Goal: Task Accomplishment & Management: Use online tool/utility

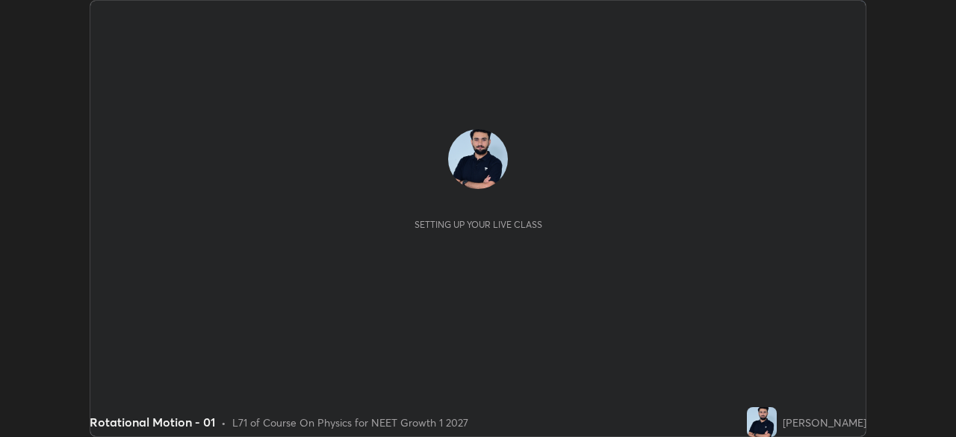
scroll to position [437, 955]
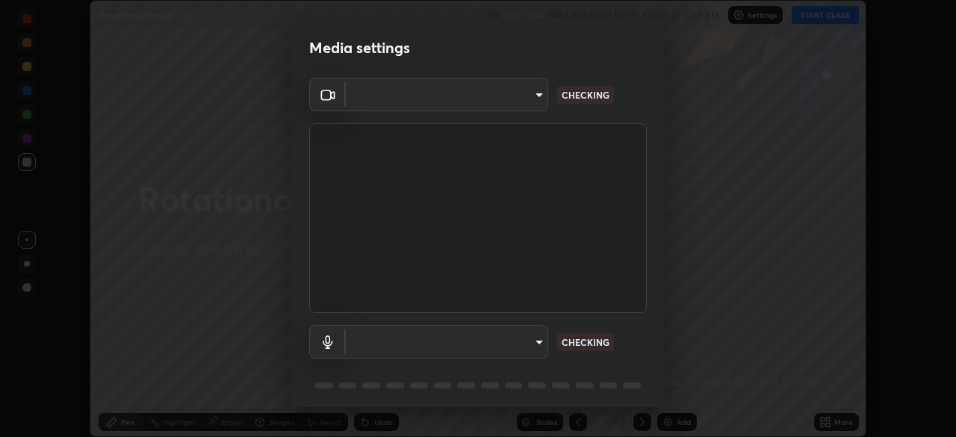
type input "1170694498857cb11788a0b7ae79d5cf1e08a6c331eb8d7031f90166f8fae325"
type input "default"
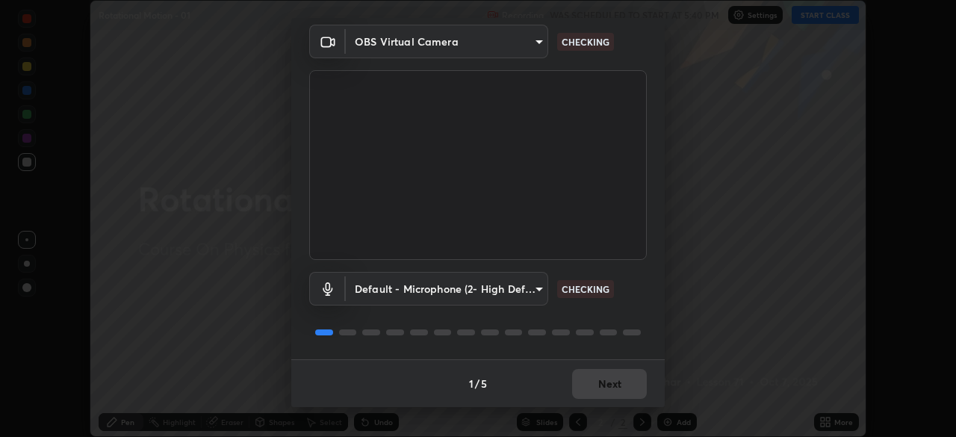
click at [609, 384] on div "1 / 5 Next" at bounding box center [478, 383] width 374 height 48
click at [619, 381] on div "1 / 5 Next" at bounding box center [478, 383] width 374 height 48
click at [625, 382] on div "1 / 5 Next" at bounding box center [478, 383] width 374 height 48
click at [619, 385] on div "1 / 5 Next" at bounding box center [478, 383] width 374 height 48
click at [618, 383] on div "1 / 5 Next" at bounding box center [478, 383] width 374 height 48
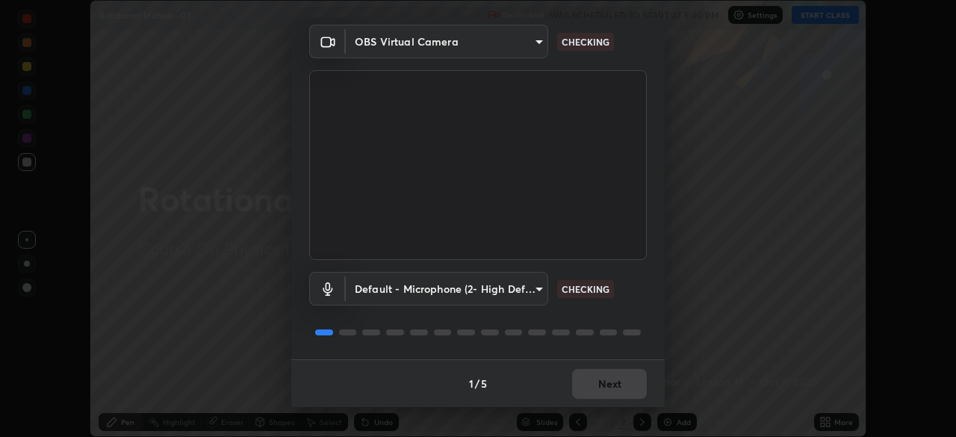
click at [616, 383] on div "1 / 5 Next" at bounding box center [478, 383] width 374 height 48
click at [613, 380] on div "1 / 5 Next" at bounding box center [478, 383] width 374 height 48
click at [614, 378] on div "1 / 5 Next" at bounding box center [478, 383] width 374 height 48
click at [617, 378] on div "1 / 5 Next" at bounding box center [478, 383] width 374 height 48
click at [618, 377] on div "1 / 5 Next" at bounding box center [478, 383] width 374 height 48
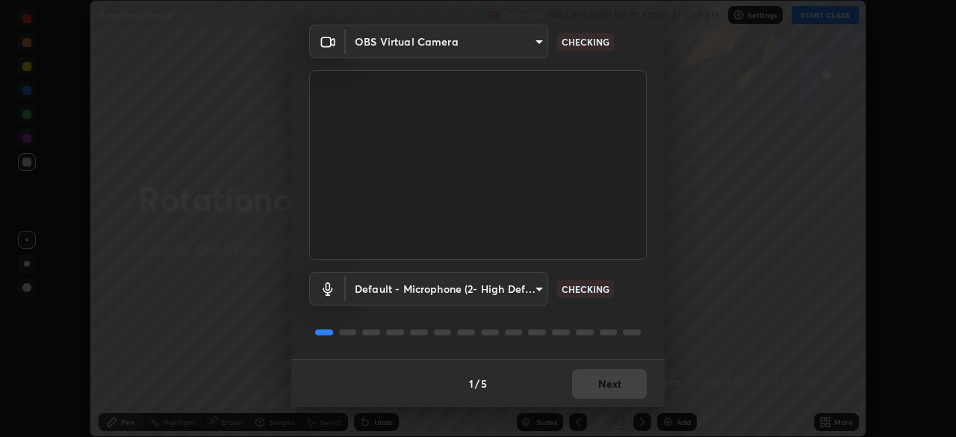
click at [619, 378] on div "1 / 5 Next" at bounding box center [478, 383] width 374 height 48
click at [620, 378] on div "1 / 5 Next" at bounding box center [478, 383] width 374 height 48
click at [619, 376] on div "1 / 5 Next" at bounding box center [478, 383] width 374 height 48
click at [618, 376] on div "1 / 5 Next" at bounding box center [478, 383] width 374 height 48
click at [618, 379] on div "1 / 5 Next" at bounding box center [478, 383] width 374 height 48
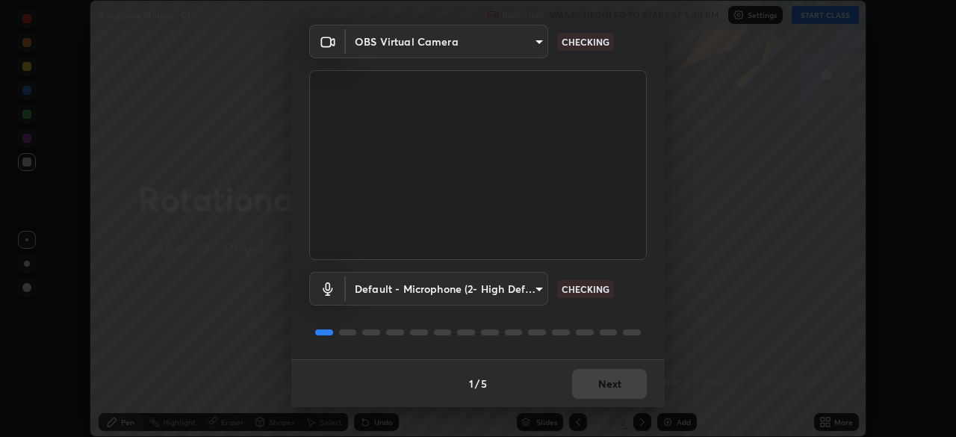
click at [619, 380] on div "1 / 5 Next" at bounding box center [478, 383] width 374 height 48
click at [618, 376] on div "1 / 5 Next" at bounding box center [478, 383] width 374 height 48
click at [618, 377] on div "1 / 5 Next" at bounding box center [478, 383] width 374 height 48
click at [619, 379] on div "1 / 5 Next" at bounding box center [478, 383] width 374 height 48
click at [622, 380] on div "1 / 5 Next" at bounding box center [478, 383] width 374 height 48
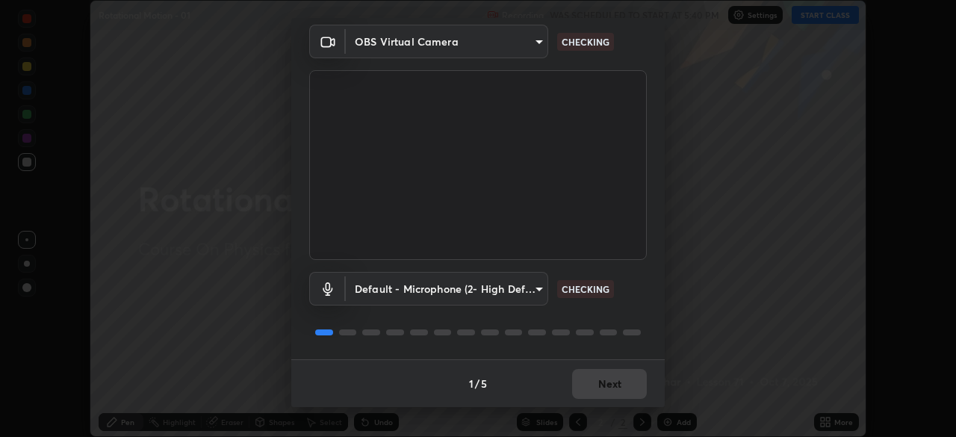
click at [626, 380] on div "1 / 5 Next" at bounding box center [478, 383] width 374 height 48
click at [630, 379] on div "1 / 5 Next" at bounding box center [478, 383] width 374 height 48
click at [624, 380] on div "1 / 5 Next" at bounding box center [478, 383] width 374 height 48
click at [620, 380] on div "1 / 5 Next" at bounding box center [478, 383] width 374 height 48
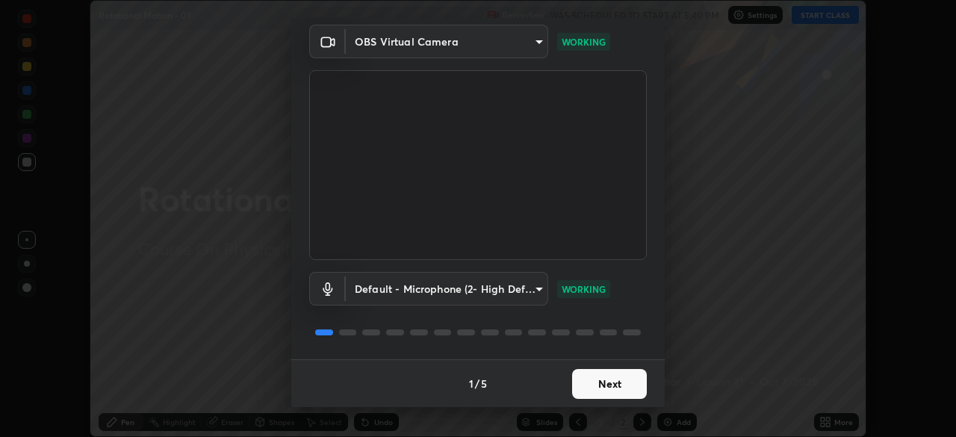
click at [624, 379] on button "Next" at bounding box center [609, 384] width 75 height 30
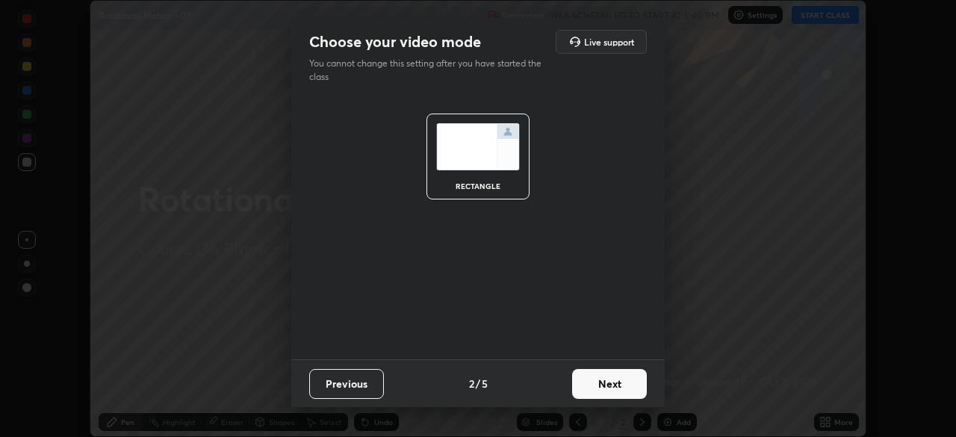
click at [626, 380] on button "Next" at bounding box center [609, 384] width 75 height 30
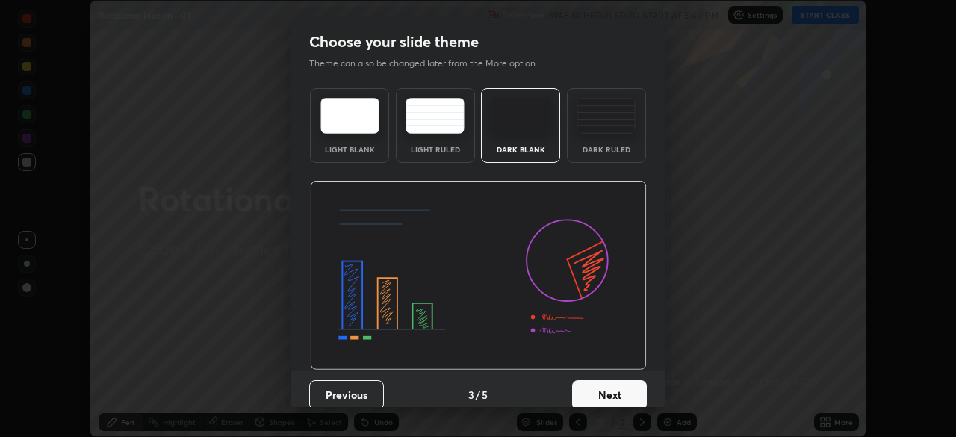
click at [624, 388] on button "Next" at bounding box center [609, 395] width 75 height 30
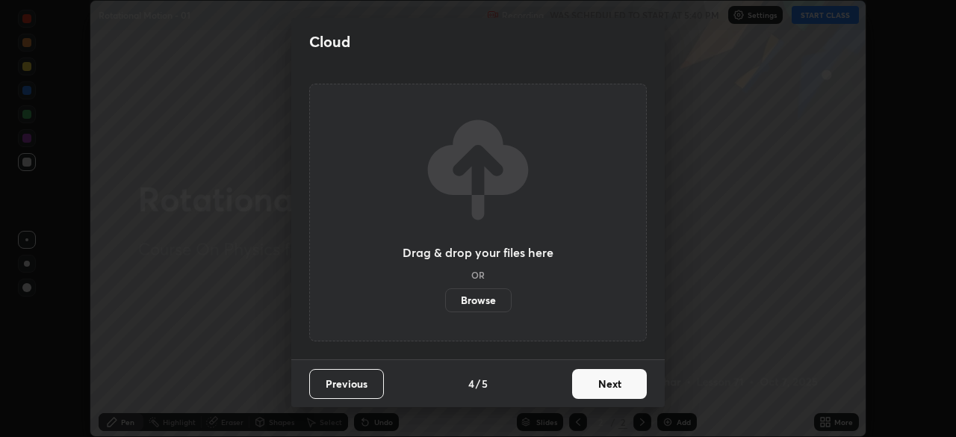
click at [621, 387] on button "Next" at bounding box center [609, 384] width 75 height 30
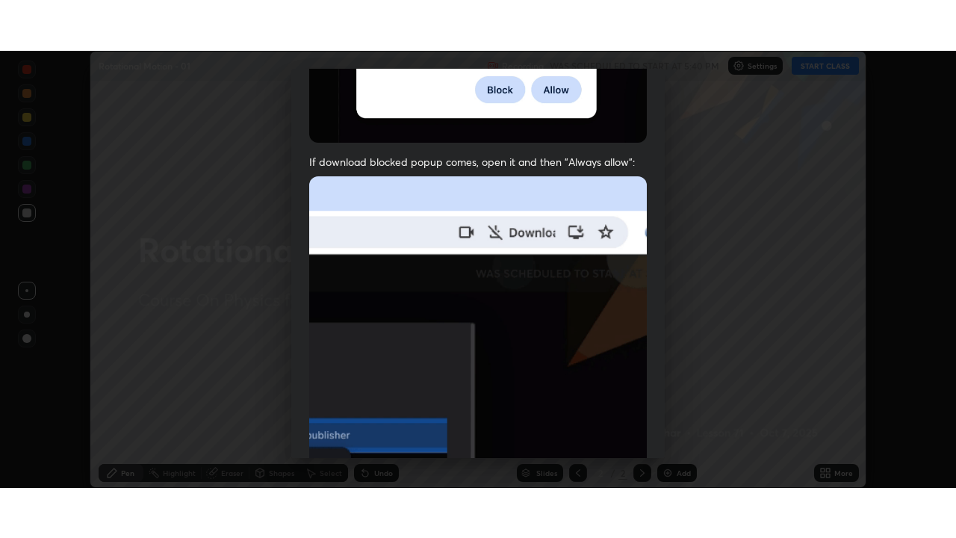
scroll to position [358, 0]
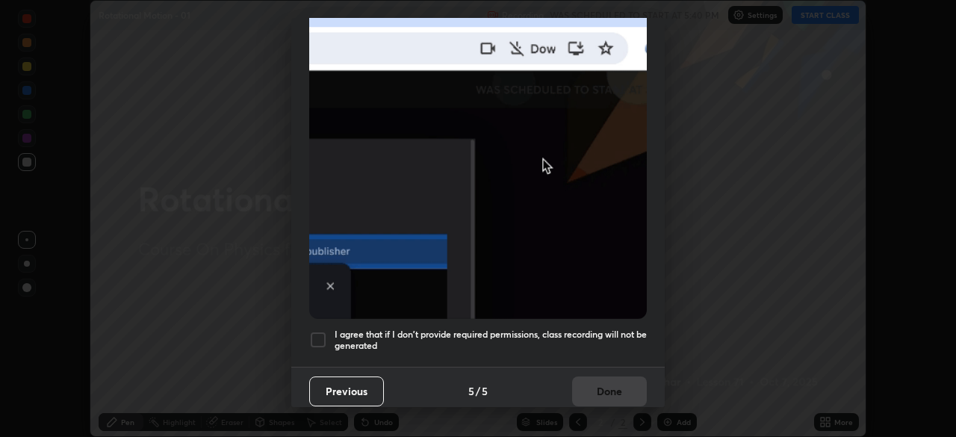
click at [603, 353] on div "Allow "Download multiple files" if prompted: If download blocked popup comes, o…" at bounding box center [478, 52] width 374 height 629
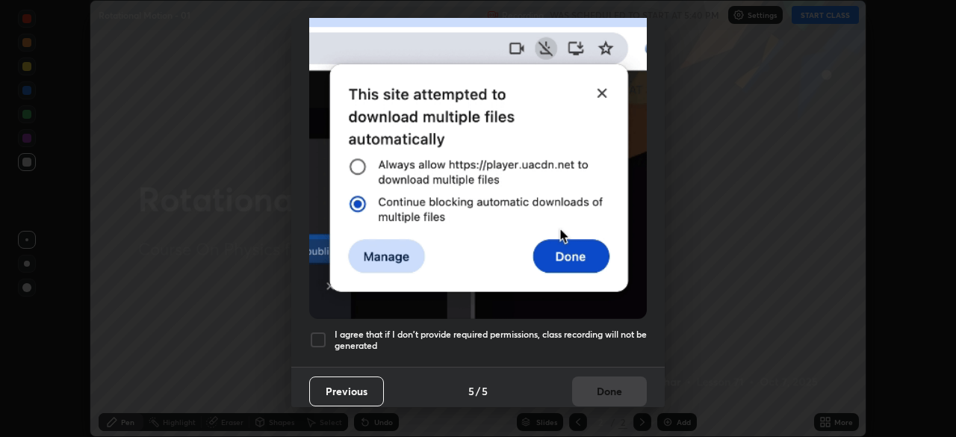
click at [613, 342] on h5 "I agree that if I don't provide required permissions, class recording will not …" at bounding box center [491, 340] width 312 height 23
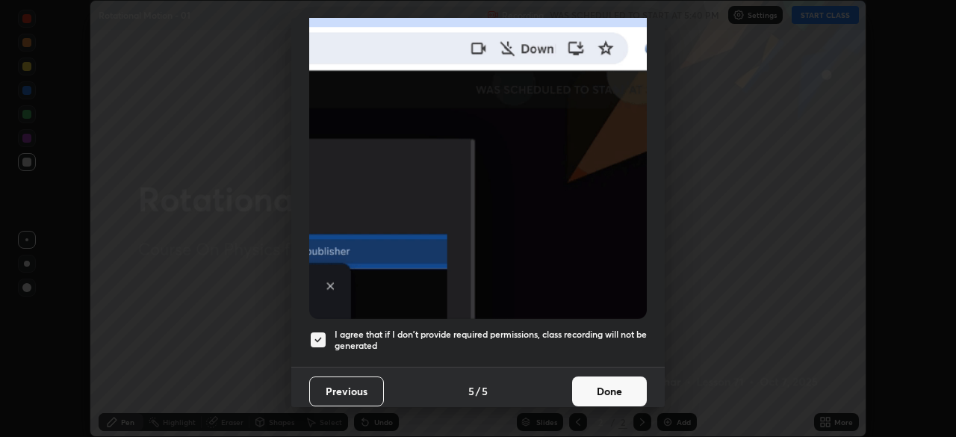
click at [613, 381] on button "Done" at bounding box center [609, 391] width 75 height 30
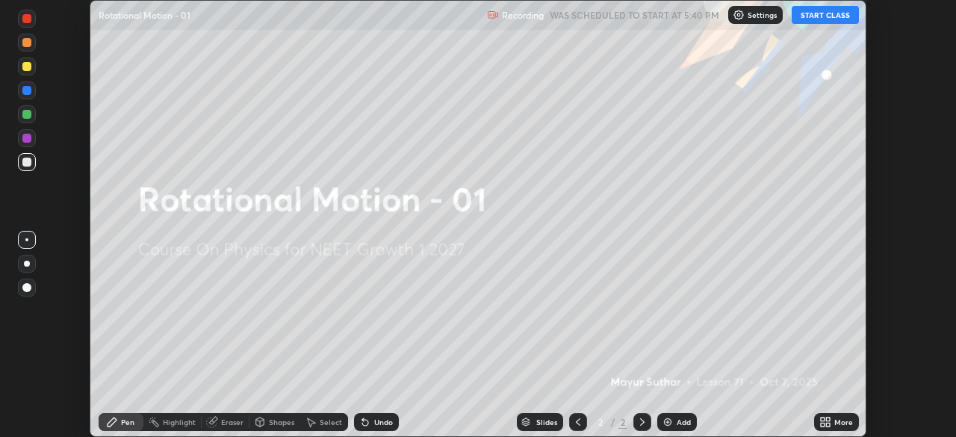
click at [828, 419] on icon at bounding box center [828, 420] width 4 height 4
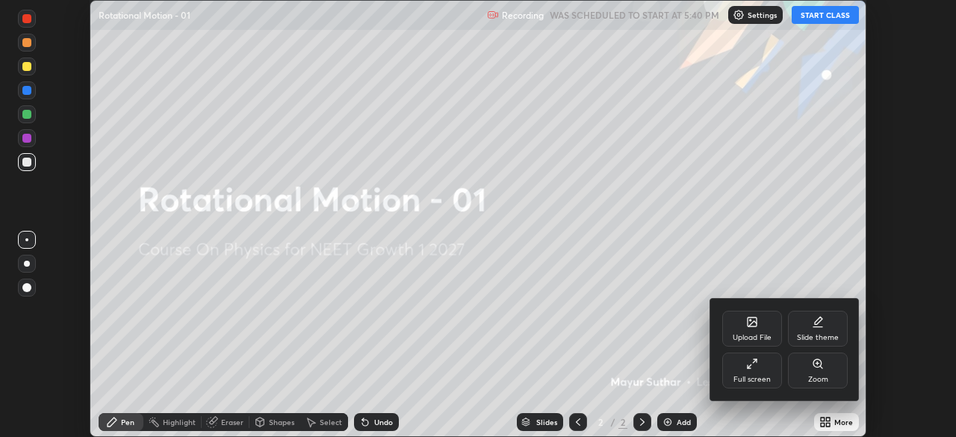
click at [750, 377] on div "Full screen" at bounding box center [752, 379] width 37 height 7
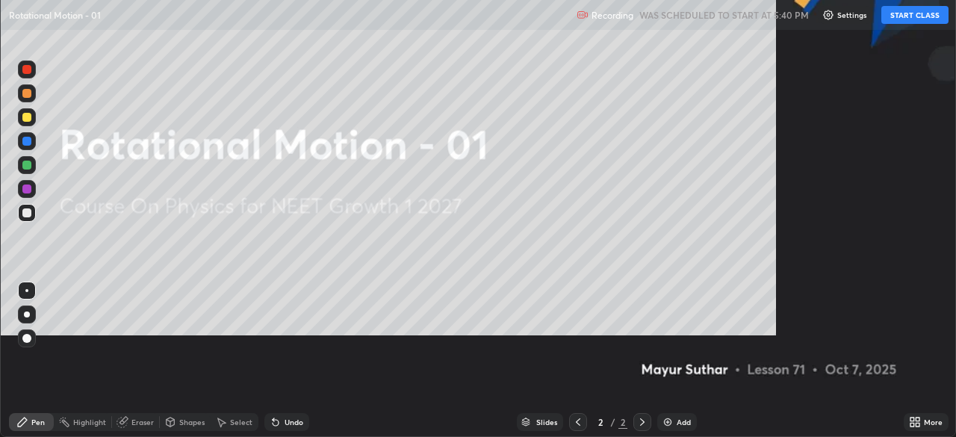
scroll to position [538, 956]
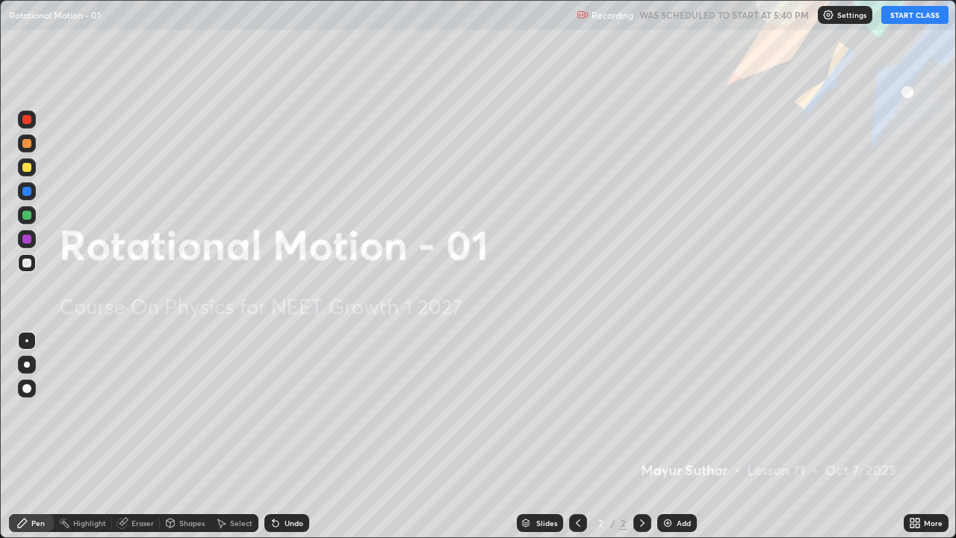
click at [902, 19] on button "START CLASS" at bounding box center [914, 15] width 67 height 18
click at [27, 388] on div at bounding box center [26, 388] width 9 height 9
click at [671, 436] on img at bounding box center [668, 523] width 12 height 12
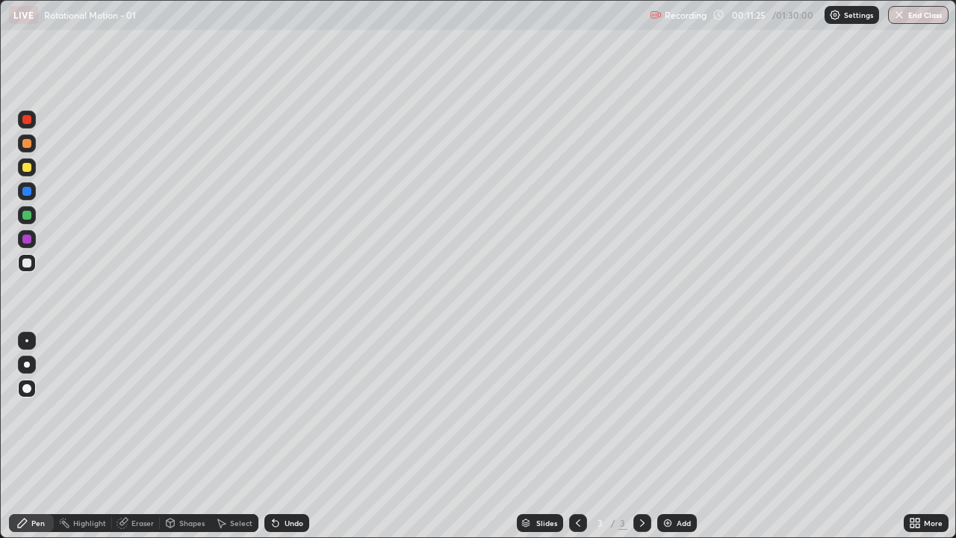
click at [33, 258] on div at bounding box center [27, 263] width 18 height 18
click at [315, 436] on div "Slides 3 / 3 Add" at bounding box center [606, 523] width 595 height 30
click at [298, 436] on div "Undo" at bounding box center [286, 523] width 45 height 18
click at [294, 436] on div "Undo" at bounding box center [286, 523] width 45 height 18
click at [27, 120] on div at bounding box center [26, 119] width 9 height 9
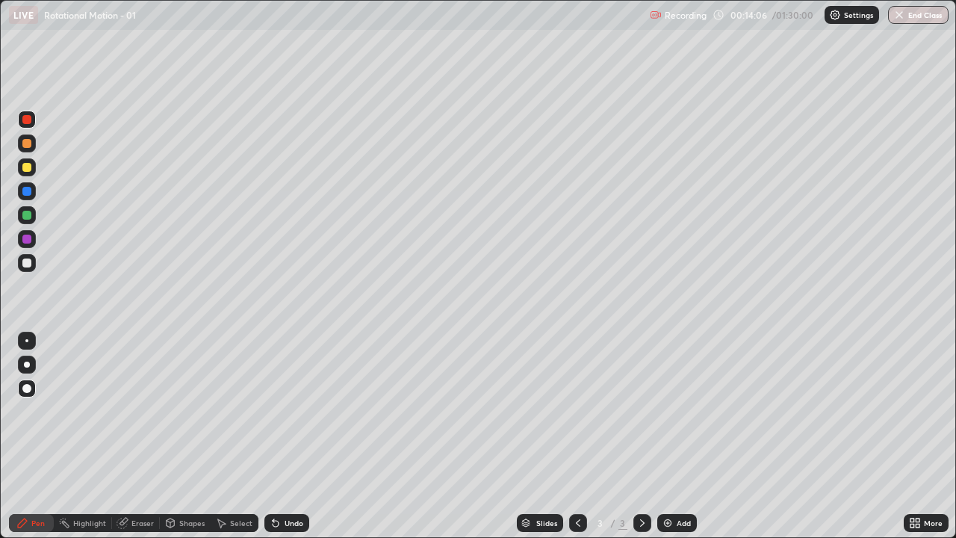
click at [28, 192] on div at bounding box center [26, 191] width 9 height 9
click at [276, 436] on icon at bounding box center [276, 524] width 6 height 6
click at [279, 436] on div "Undo" at bounding box center [286, 523] width 45 height 18
click at [281, 436] on div "Undo" at bounding box center [286, 523] width 45 height 18
click at [670, 436] on img at bounding box center [668, 523] width 12 height 12
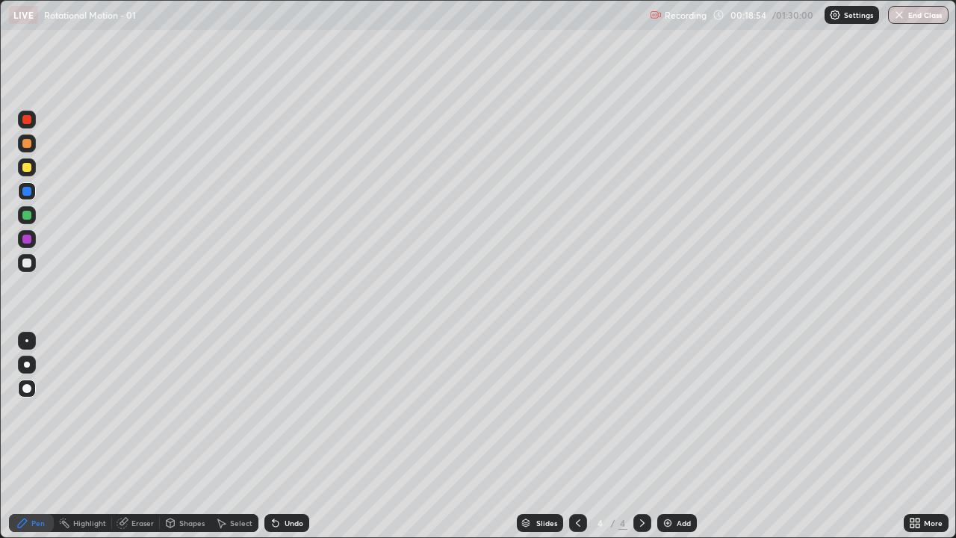
click at [33, 263] on div at bounding box center [27, 263] width 18 height 18
click at [27, 217] on div at bounding box center [26, 215] width 9 height 9
click at [278, 436] on icon at bounding box center [276, 523] width 12 height 12
click at [283, 436] on div "Undo" at bounding box center [286, 523] width 45 height 18
click at [288, 436] on div "Undo" at bounding box center [286, 523] width 45 height 18
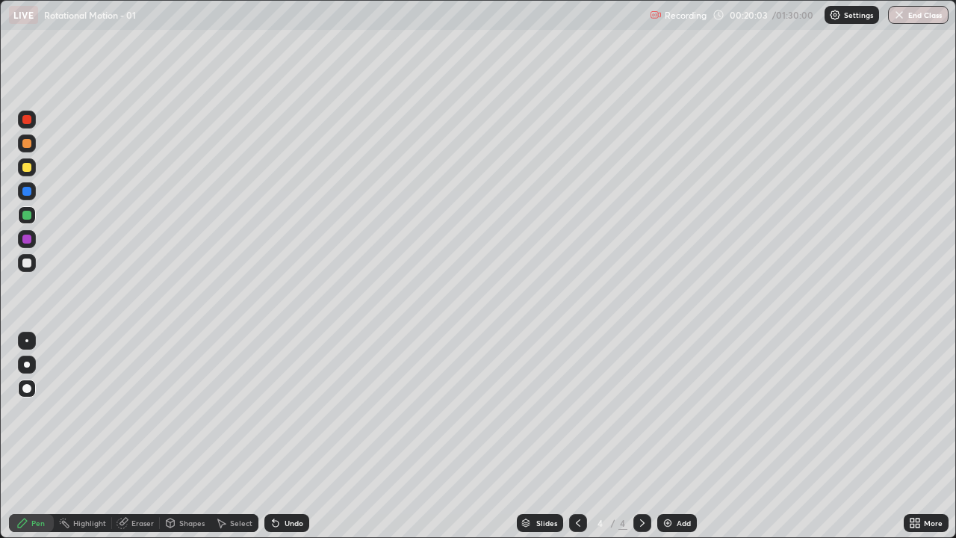
click at [27, 190] on div at bounding box center [26, 191] width 9 height 9
click at [287, 436] on div "Undo" at bounding box center [294, 522] width 19 height 7
click at [290, 436] on div "Undo" at bounding box center [286, 523] width 45 height 18
click at [276, 436] on icon at bounding box center [276, 523] width 12 height 12
click at [26, 257] on div at bounding box center [27, 263] width 18 height 18
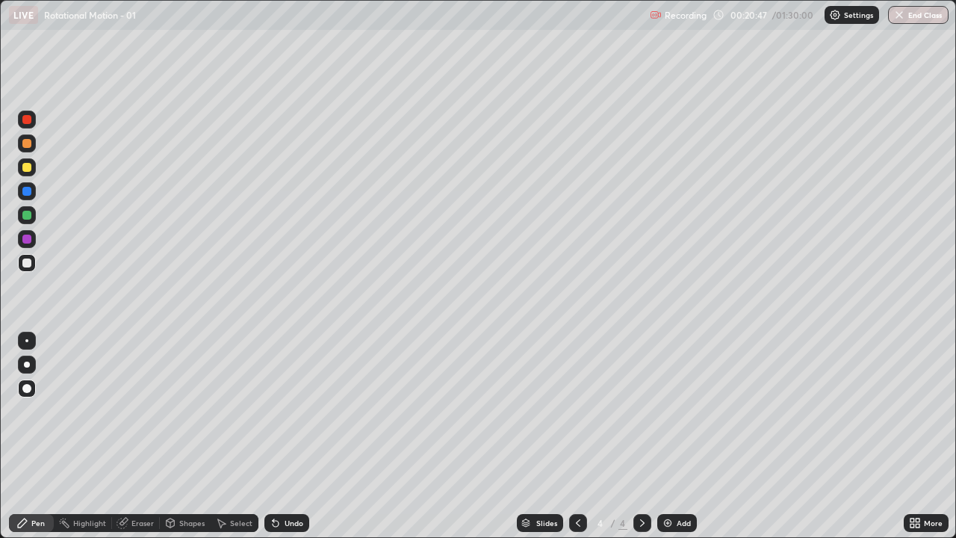
click at [279, 436] on div "Undo" at bounding box center [286, 523] width 45 height 18
click at [25, 258] on div at bounding box center [26, 262] width 9 height 9
click at [28, 190] on div at bounding box center [26, 191] width 9 height 9
click at [28, 170] on div at bounding box center [26, 167] width 9 height 9
click at [29, 241] on div at bounding box center [26, 239] width 9 height 9
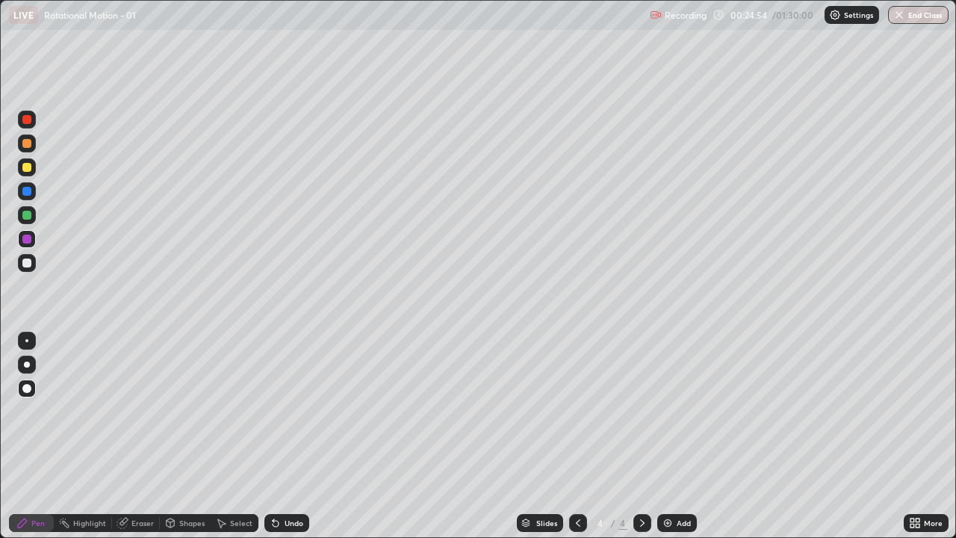
click at [33, 261] on div at bounding box center [27, 263] width 18 height 18
click at [285, 436] on div "Undo" at bounding box center [294, 522] width 19 height 7
click at [273, 436] on icon at bounding box center [276, 524] width 6 height 6
click at [298, 436] on div "Undo" at bounding box center [286, 523] width 45 height 18
click at [934, 436] on div "More" at bounding box center [926, 523] width 45 height 30
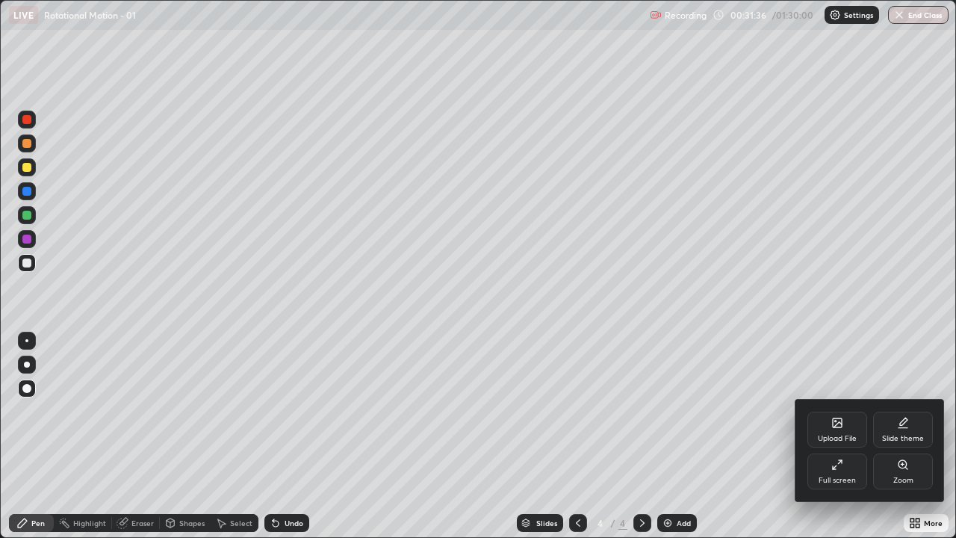
click at [290, 436] on div at bounding box center [478, 269] width 956 height 538
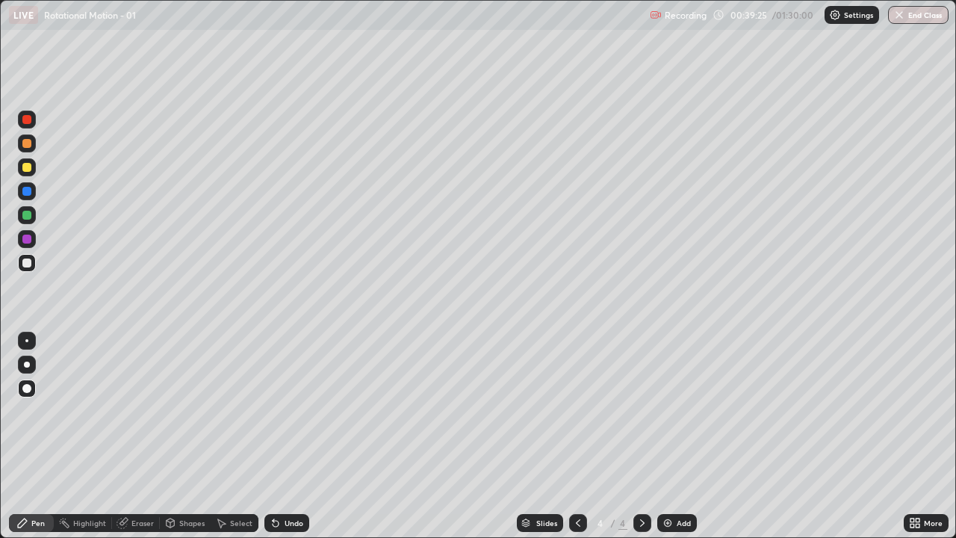
click at [674, 436] on div "Add" at bounding box center [677, 523] width 40 height 18
click at [578, 436] on icon at bounding box center [578, 523] width 12 height 12
click at [28, 193] on div at bounding box center [26, 191] width 9 height 9
click at [633, 436] on div at bounding box center [642, 523] width 18 height 18
click at [29, 168] on div at bounding box center [26, 167] width 9 height 9
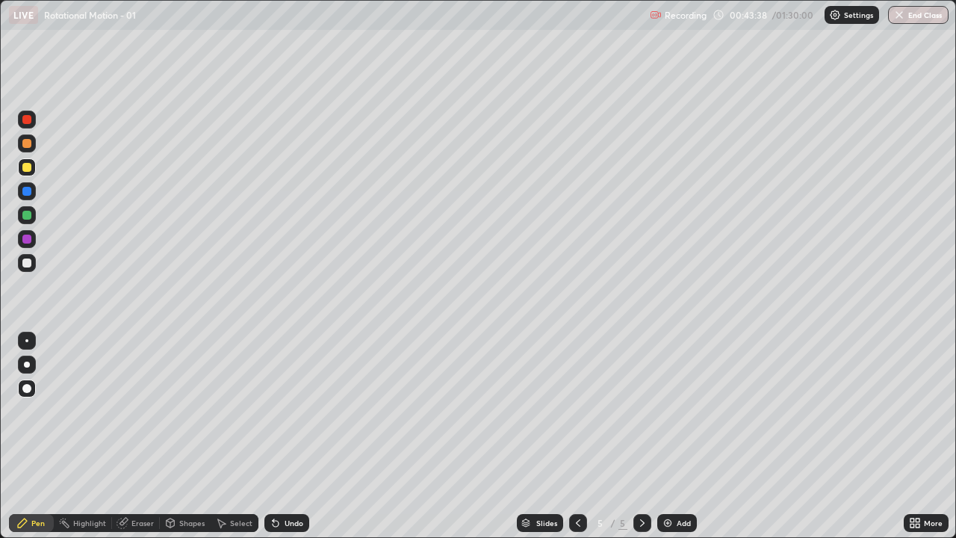
click at [27, 242] on div at bounding box center [26, 239] width 9 height 9
click at [135, 436] on div "Eraser" at bounding box center [136, 523] width 48 height 18
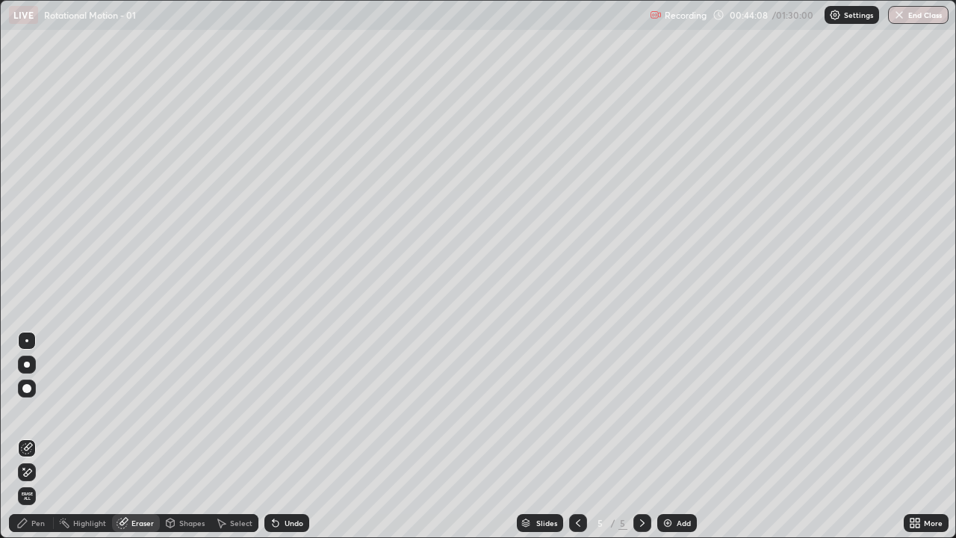
click at [40, 436] on div "Pen" at bounding box center [37, 522] width 13 height 7
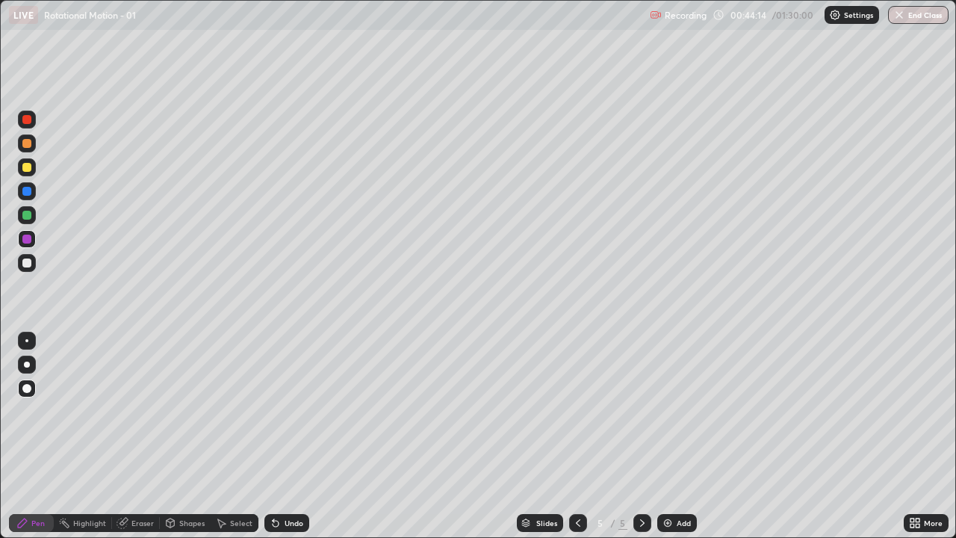
click at [27, 173] on div at bounding box center [27, 167] width 18 height 18
click at [138, 436] on div "Eraser" at bounding box center [142, 522] width 22 height 7
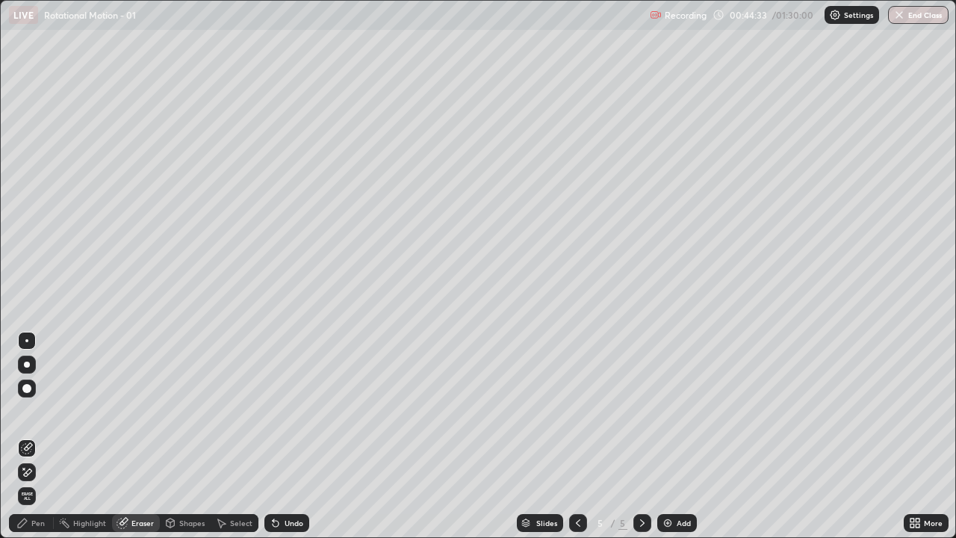
click at [46, 436] on div "Pen" at bounding box center [31, 523] width 45 height 18
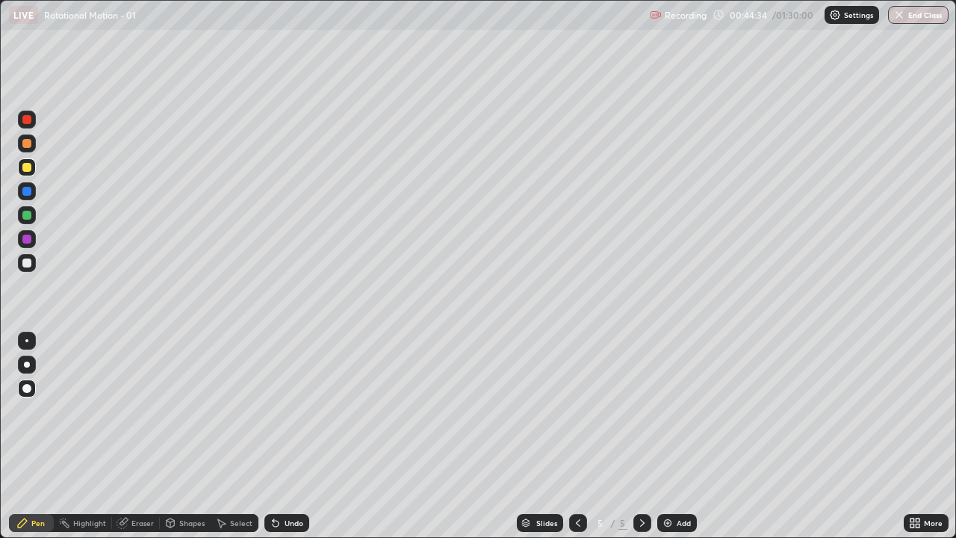
click at [27, 241] on div at bounding box center [26, 239] width 9 height 9
click at [29, 167] on div at bounding box center [26, 167] width 9 height 9
click at [28, 239] on div at bounding box center [26, 239] width 9 height 9
click at [27, 169] on div at bounding box center [26, 167] width 9 height 9
click at [298, 436] on div "Undo" at bounding box center [294, 522] width 19 height 7
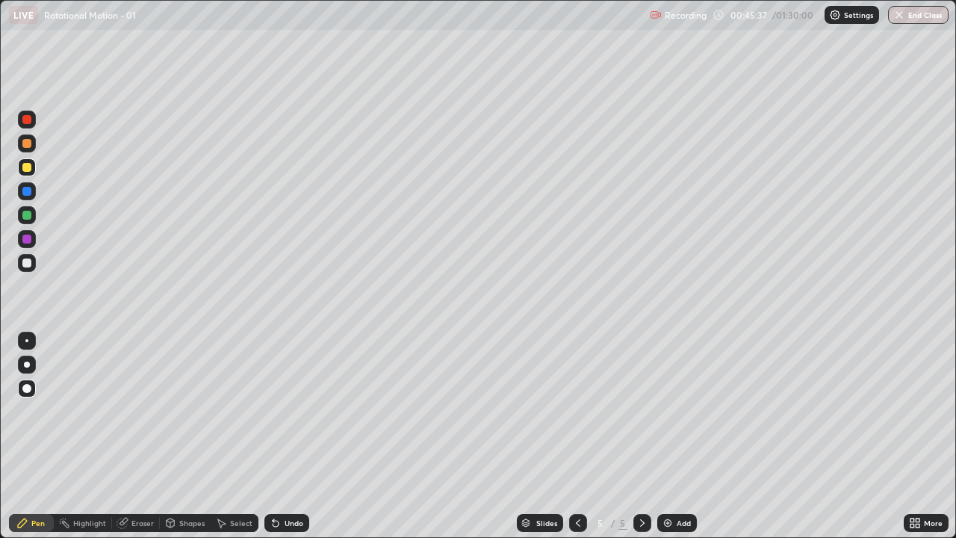
click at [297, 436] on div "Undo" at bounding box center [294, 522] width 19 height 7
click at [117, 436] on div "Eraser" at bounding box center [136, 523] width 48 height 18
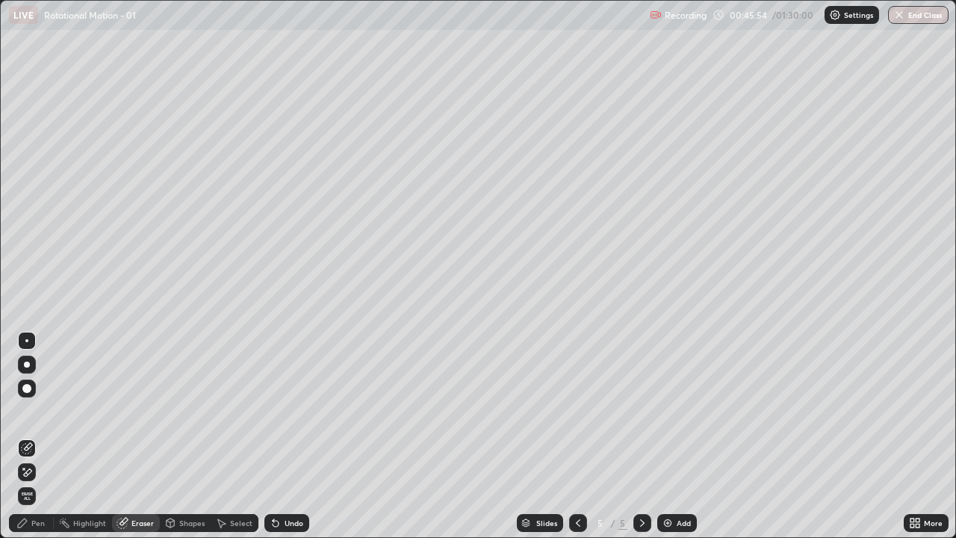
click at [39, 436] on div "Pen" at bounding box center [37, 522] width 13 height 7
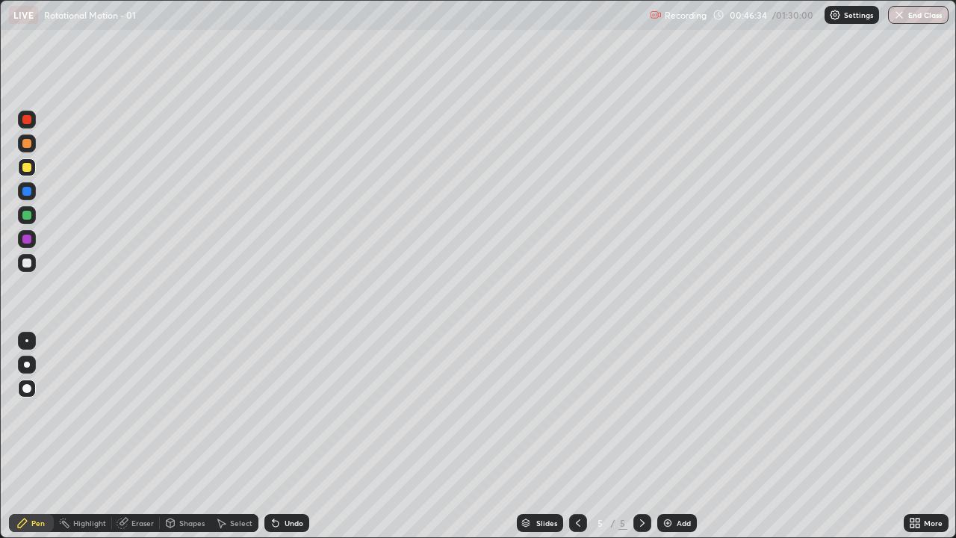
click at [23, 267] on div at bounding box center [27, 263] width 18 height 18
click at [669, 436] on img at bounding box center [668, 523] width 12 height 12
click at [577, 436] on icon at bounding box center [578, 523] width 12 height 12
click at [636, 436] on icon at bounding box center [642, 523] width 12 height 12
click at [678, 436] on div "Add" at bounding box center [684, 522] width 14 height 7
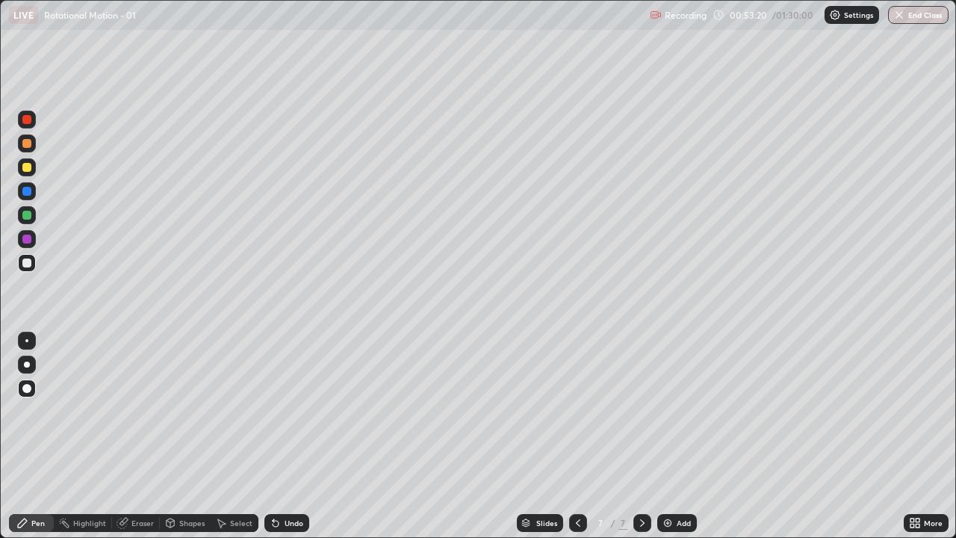
click at [23, 261] on div at bounding box center [26, 262] width 9 height 9
click at [28, 164] on div at bounding box center [26, 167] width 9 height 9
click at [29, 238] on div at bounding box center [26, 239] width 9 height 9
click at [26, 193] on div at bounding box center [26, 191] width 9 height 9
click at [31, 264] on div at bounding box center [26, 262] width 9 height 9
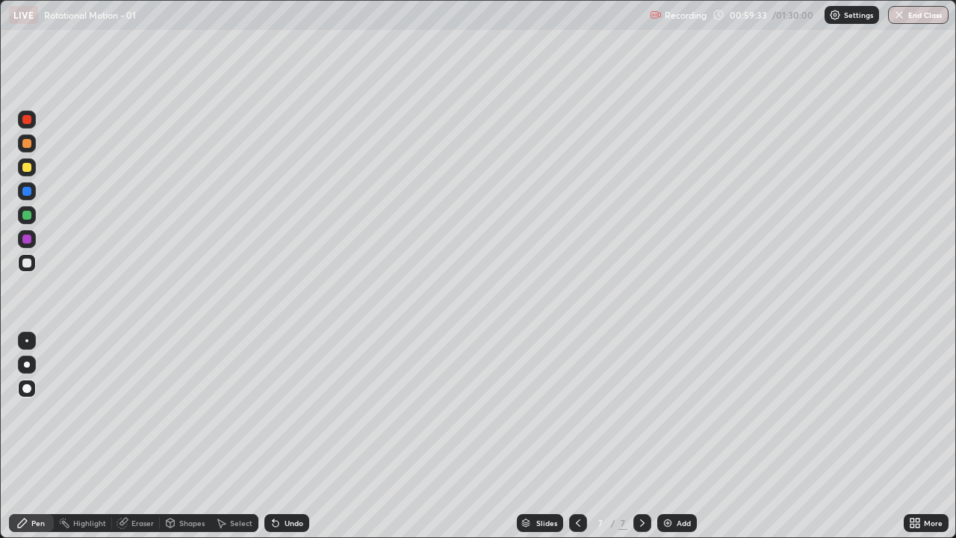
click at [677, 436] on div "Add" at bounding box center [684, 522] width 14 height 7
click at [26, 143] on div at bounding box center [26, 143] width 9 height 9
click at [305, 436] on div "Undo" at bounding box center [286, 523] width 45 height 18
click at [291, 436] on div "Undo" at bounding box center [286, 523] width 45 height 18
click at [31, 189] on div at bounding box center [26, 191] width 9 height 9
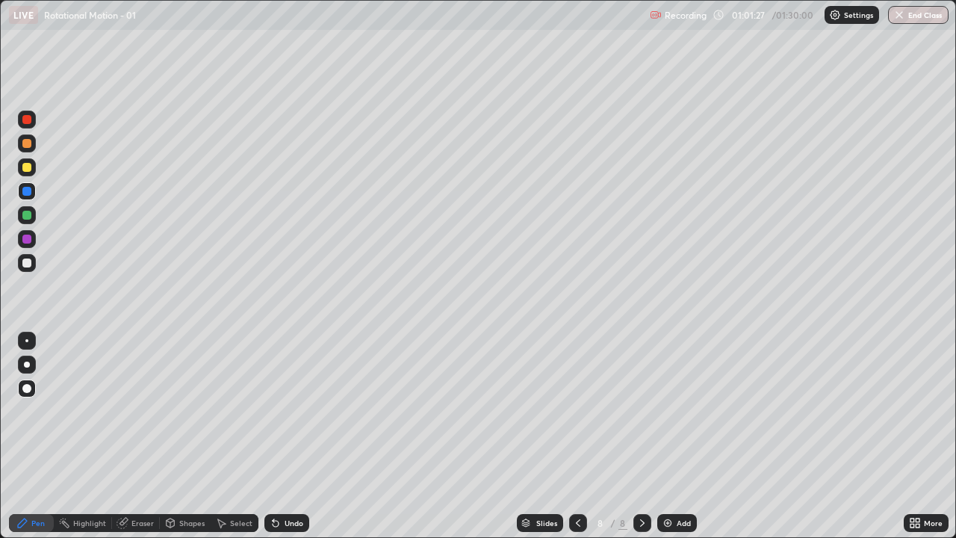
click at [131, 436] on div "Eraser" at bounding box center [136, 523] width 48 height 18
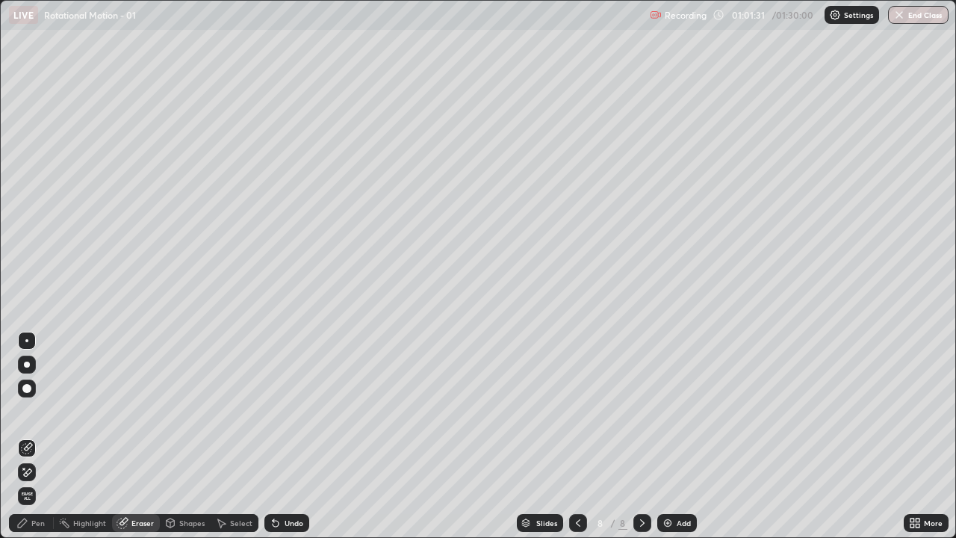
click at [38, 436] on div "Pen" at bounding box center [37, 522] width 13 height 7
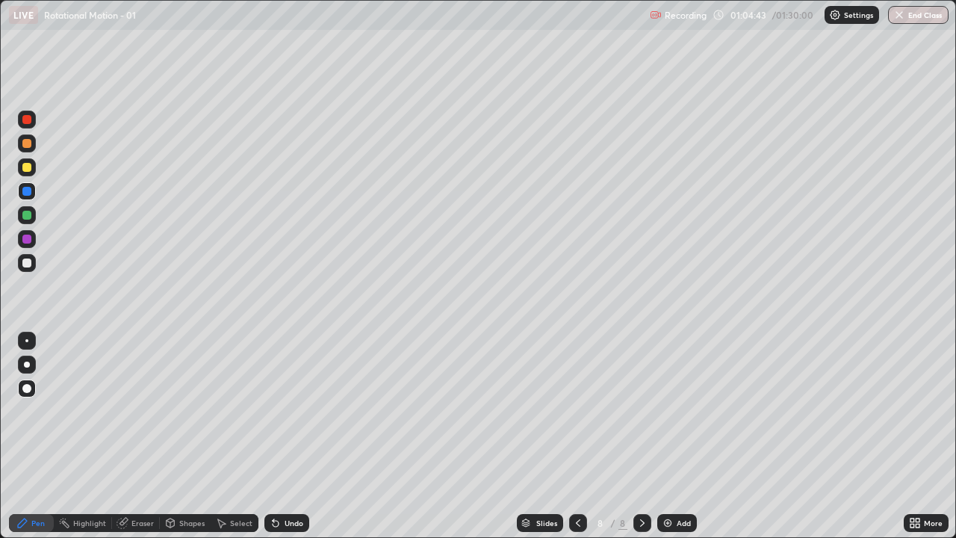
click at [678, 436] on div "Add" at bounding box center [677, 523] width 40 height 18
click at [34, 264] on div at bounding box center [27, 263] width 18 height 18
click at [34, 267] on div at bounding box center [27, 263] width 18 height 18
click at [277, 436] on icon at bounding box center [276, 523] width 12 height 12
click at [34, 191] on div at bounding box center [27, 191] width 18 height 18
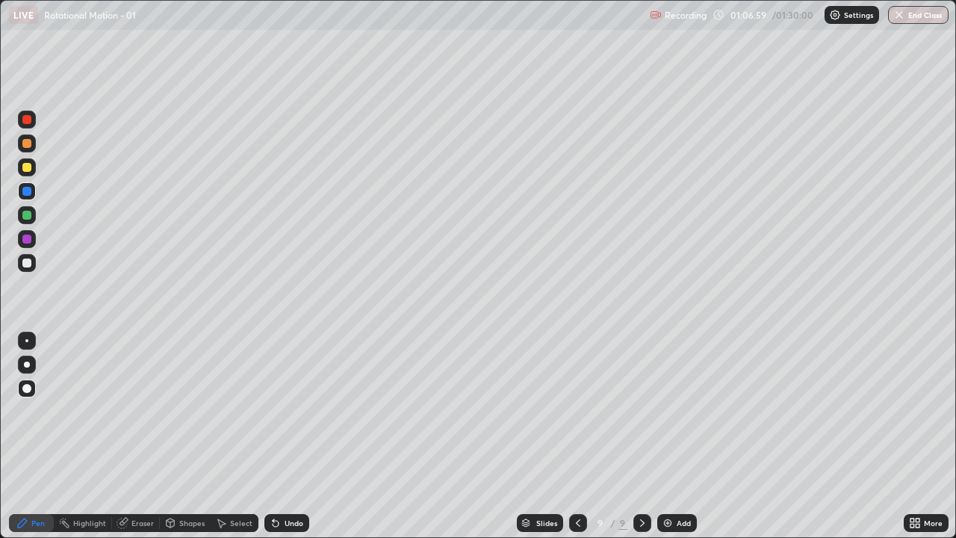
click at [31, 241] on div at bounding box center [26, 239] width 9 height 9
click at [137, 436] on div "Eraser" at bounding box center [142, 522] width 22 height 7
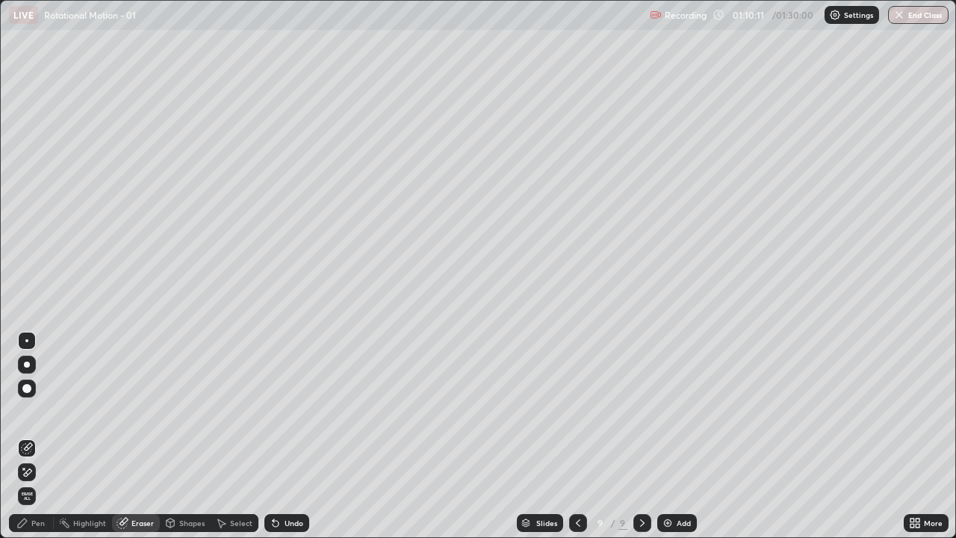
click at [48, 436] on div "Pen" at bounding box center [31, 523] width 45 height 18
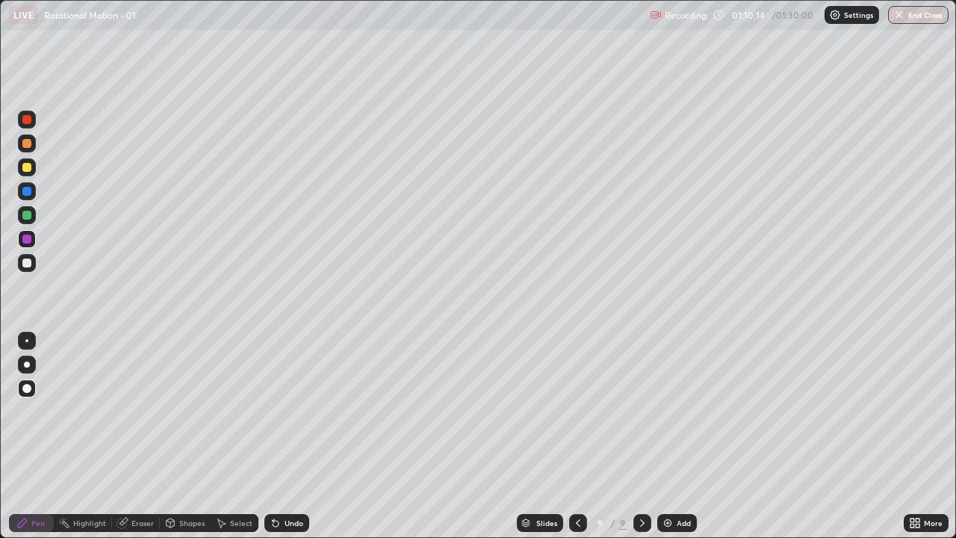
click at [281, 436] on div "Undo" at bounding box center [286, 523] width 45 height 18
click at [141, 436] on div "Eraser" at bounding box center [142, 522] width 22 height 7
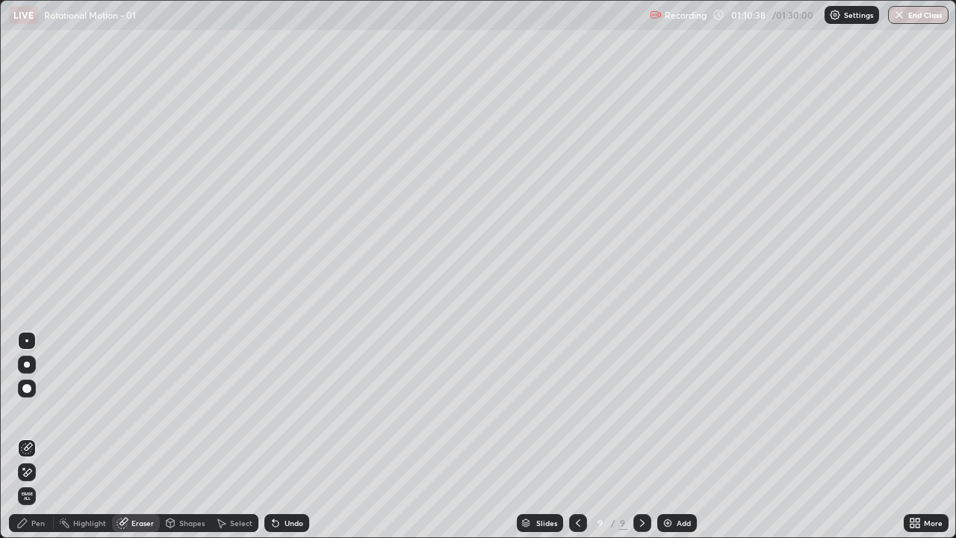
click at [40, 436] on div "Pen" at bounding box center [31, 523] width 45 height 18
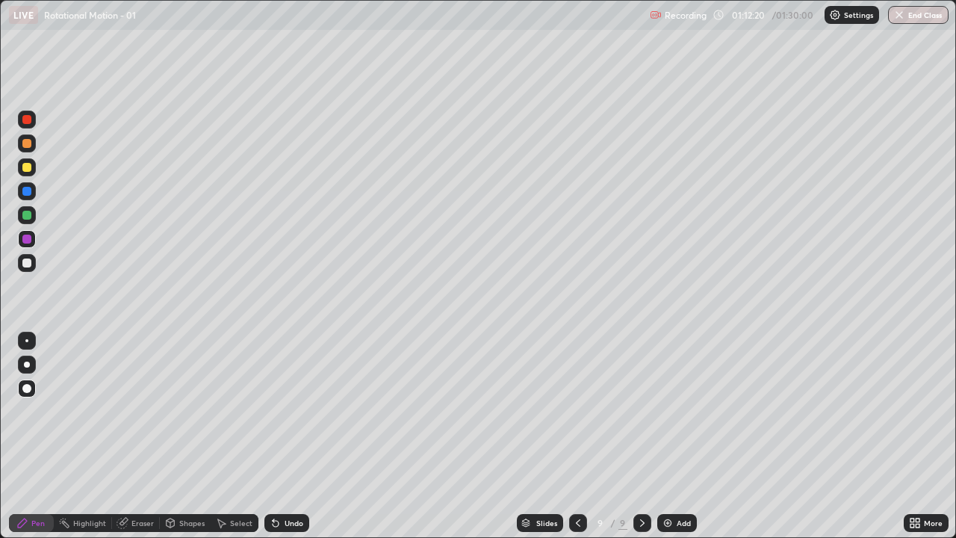
click at [672, 436] on div "Add" at bounding box center [677, 523] width 40 height 18
click at [27, 260] on div at bounding box center [26, 262] width 9 height 9
click at [291, 436] on div "Undo" at bounding box center [294, 522] width 19 height 7
click at [25, 119] on div at bounding box center [26, 119] width 9 height 9
click at [22, 190] on div at bounding box center [26, 191] width 9 height 9
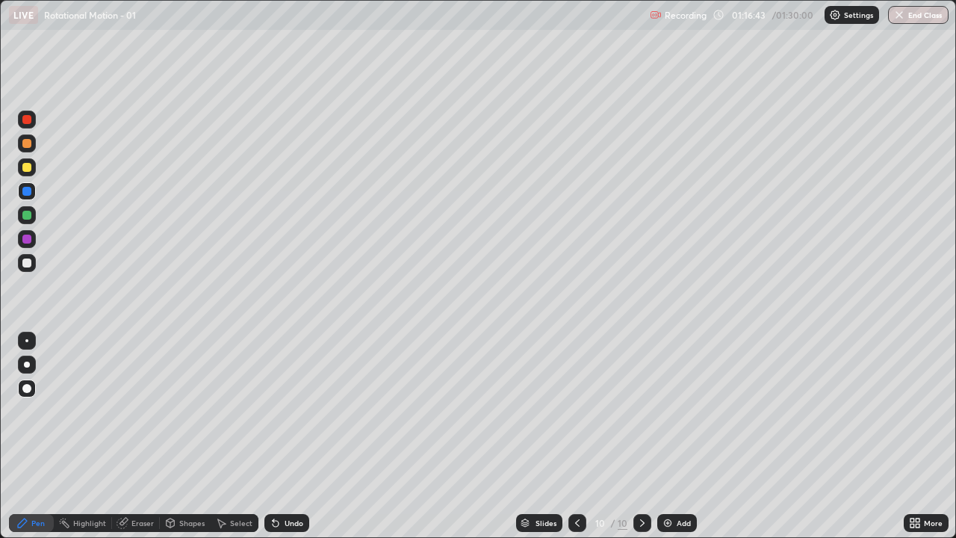
click at [28, 263] on div at bounding box center [26, 262] width 9 height 9
click at [665, 436] on img at bounding box center [668, 523] width 12 height 12
click at [293, 436] on div "Undo" at bounding box center [286, 523] width 45 height 18
click at [899, 21] on button "End Class" at bounding box center [918, 15] width 61 height 18
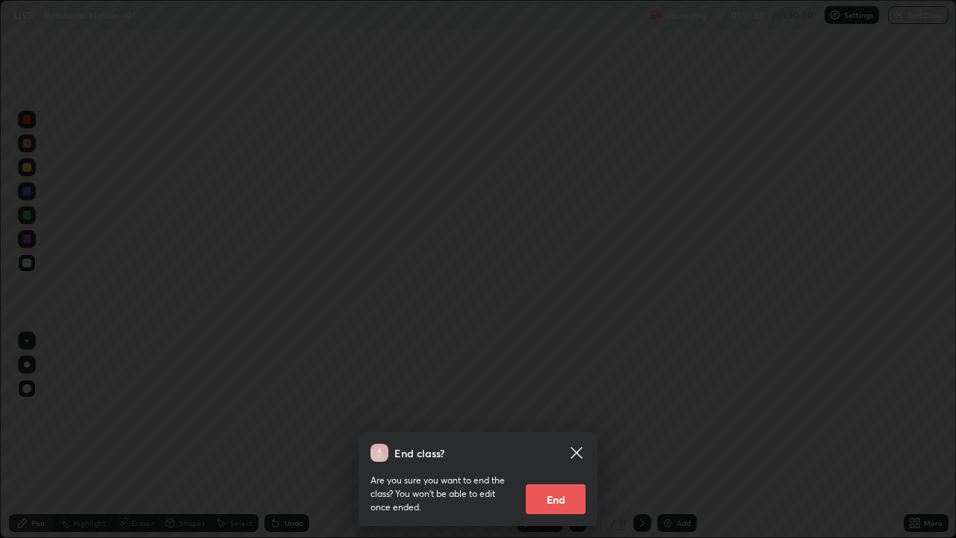
click at [555, 436] on button "End" at bounding box center [556, 499] width 60 height 30
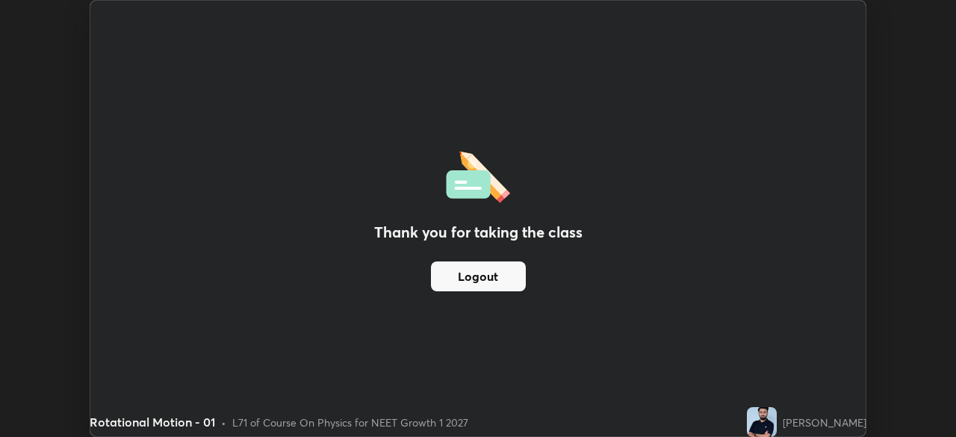
scroll to position [74264, 73745]
